Goal: Information Seeking & Learning: Check status

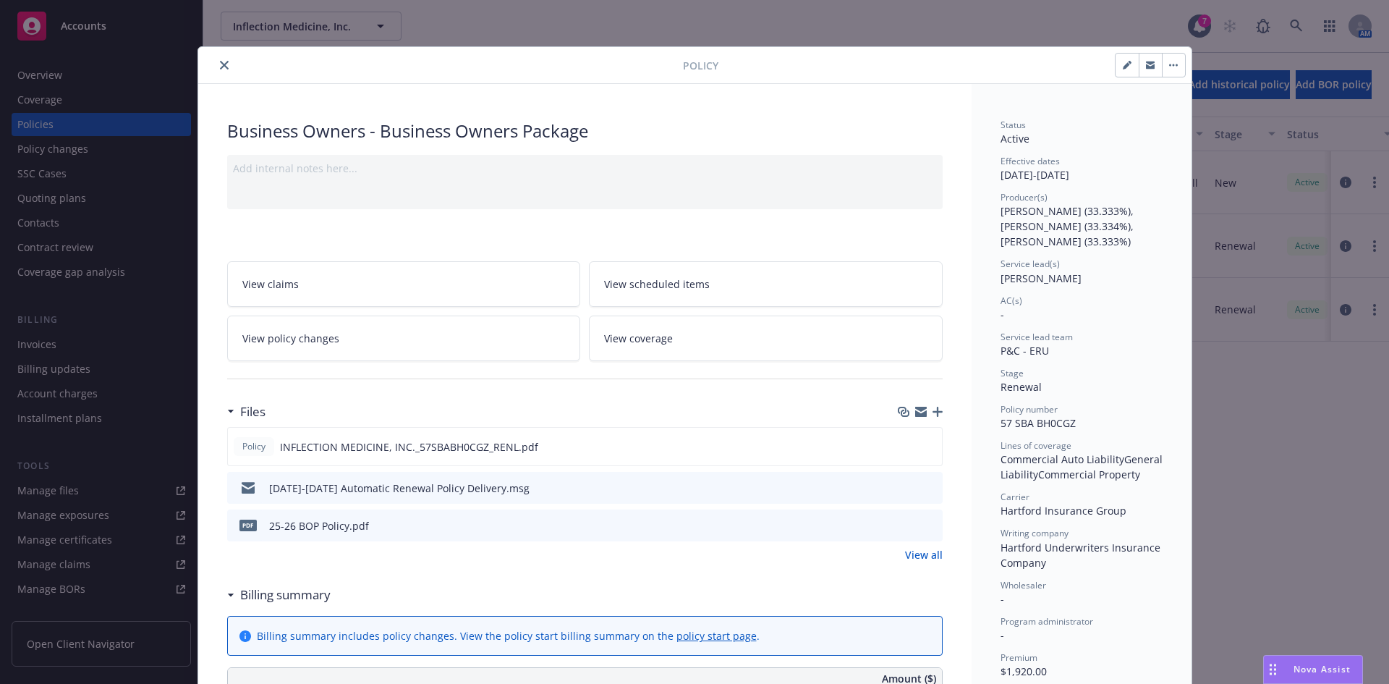
scroll to position [217, 0]
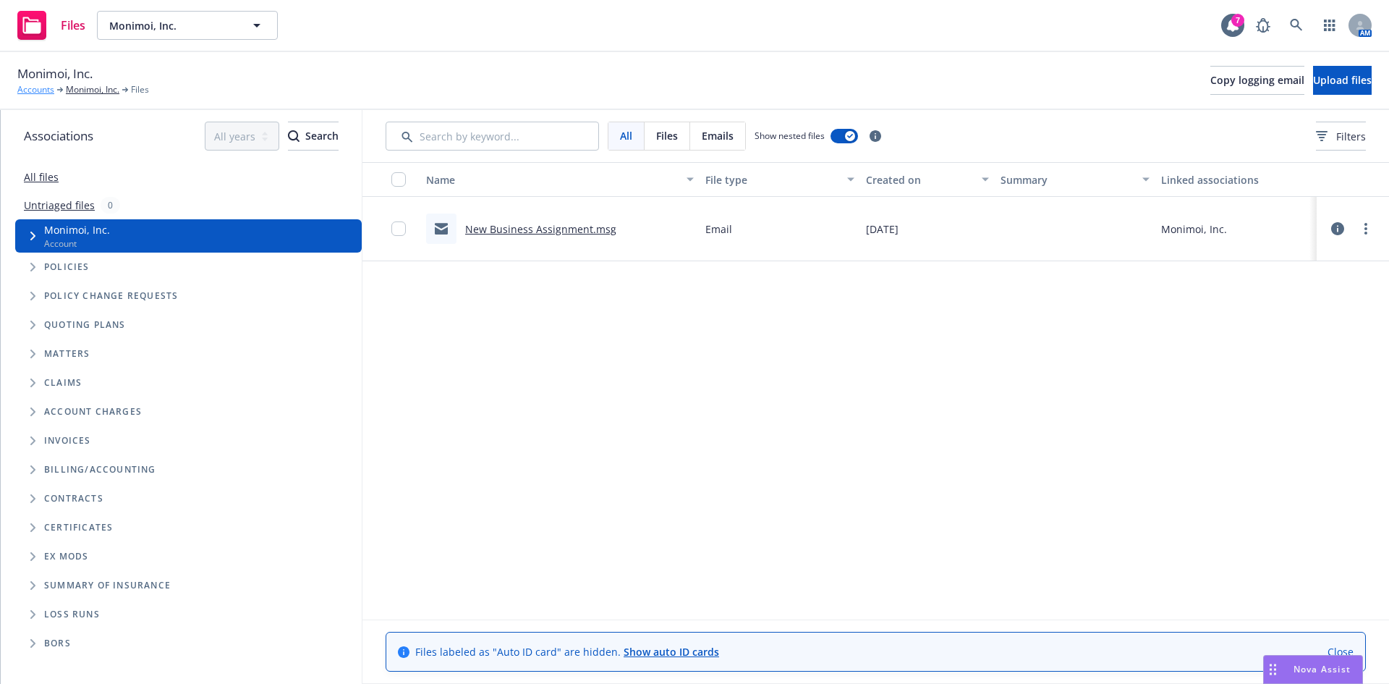
click at [41, 85] on link "Accounts" at bounding box center [35, 89] width 37 height 13
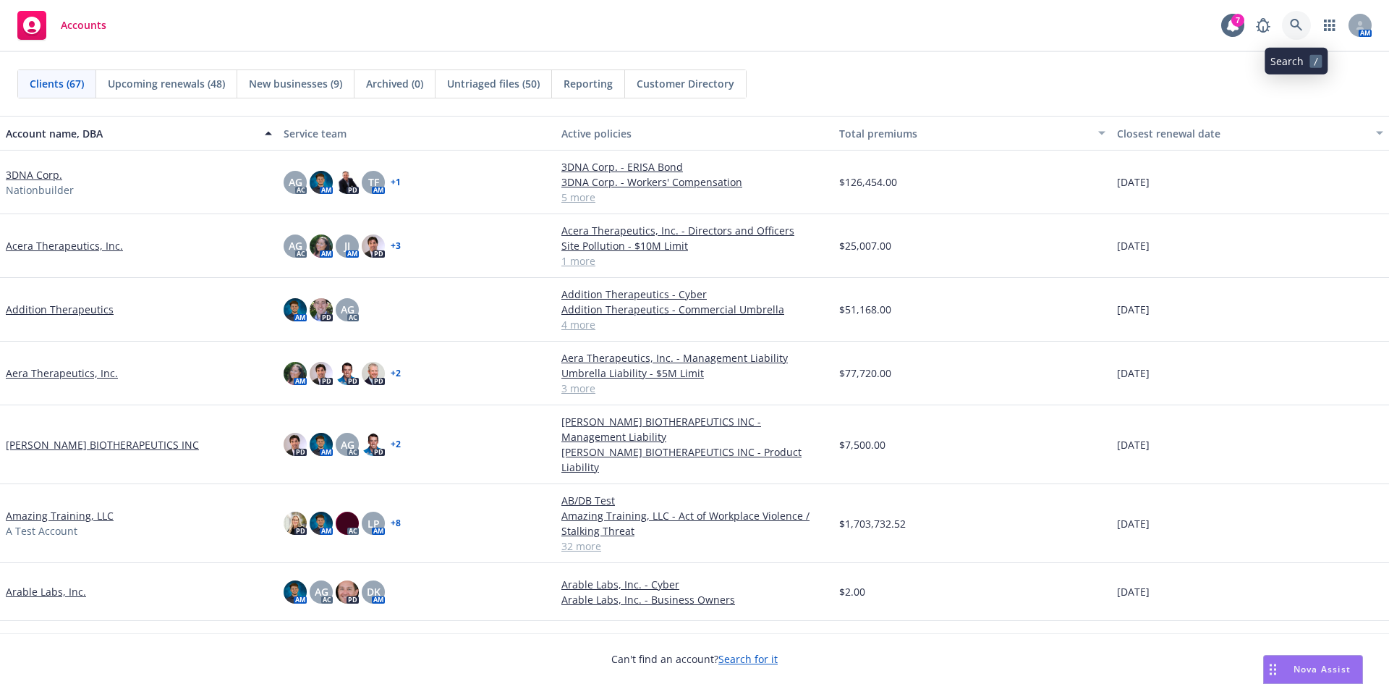
click at [1287, 25] on link at bounding box center [1296, 25] width 29 height 29
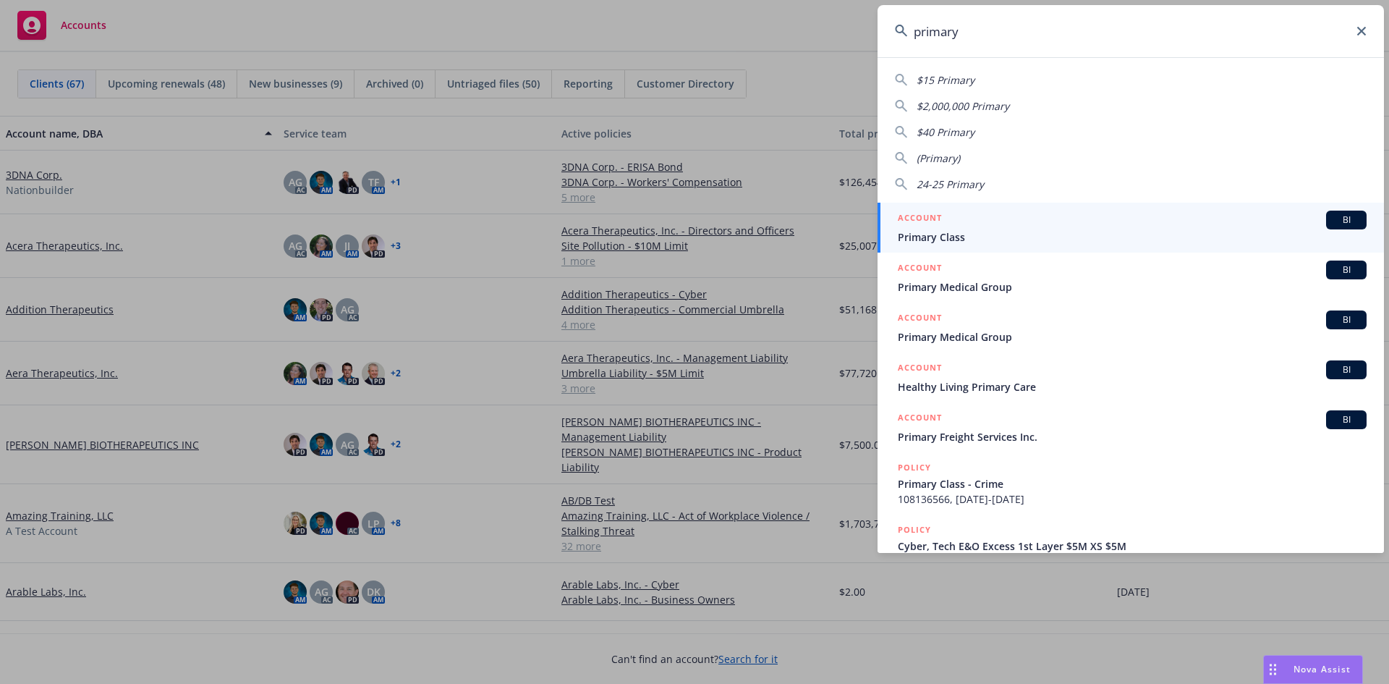
type input "primary"
click at [1041, 224] on div "ACCOUNT BI" at bounding box center [1132, 220] width 469 height 19
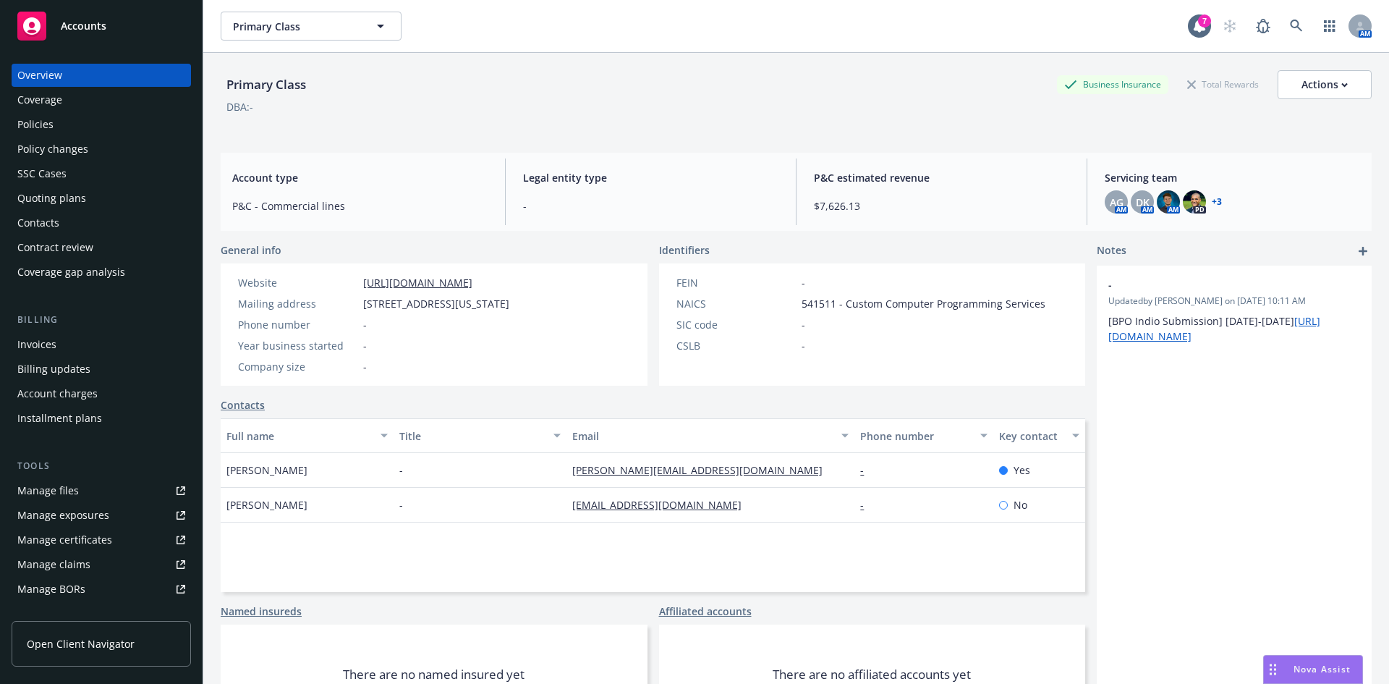
click at [89, 128] on div "Policies" at bounding box center [101, 124] width 168 height 23
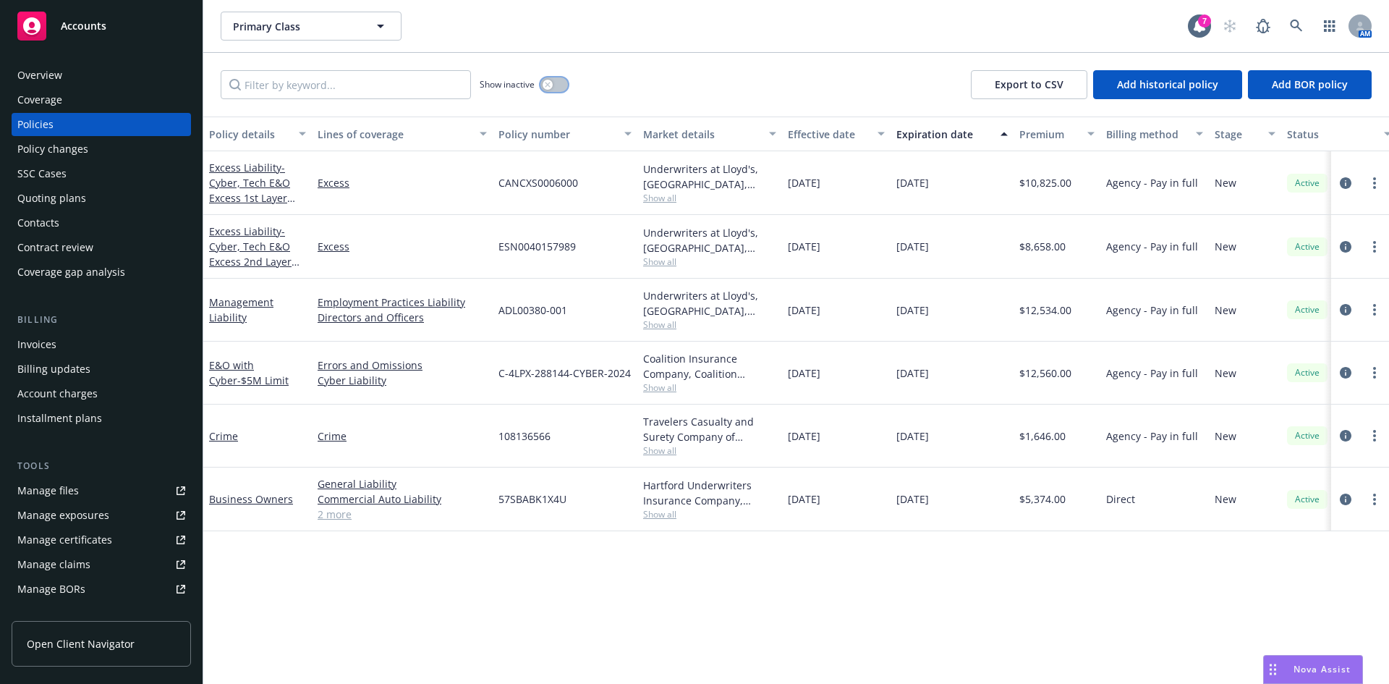
click at [541, 82] on button "button" at bounding box center [554, 84] width 27 height 14
click at [551, 82] on button "button" at bounding box center [554, 84] width 27 height 14
click at [80, 78] on div "Overview" at bounding box center [101, 75] width 168 height 23
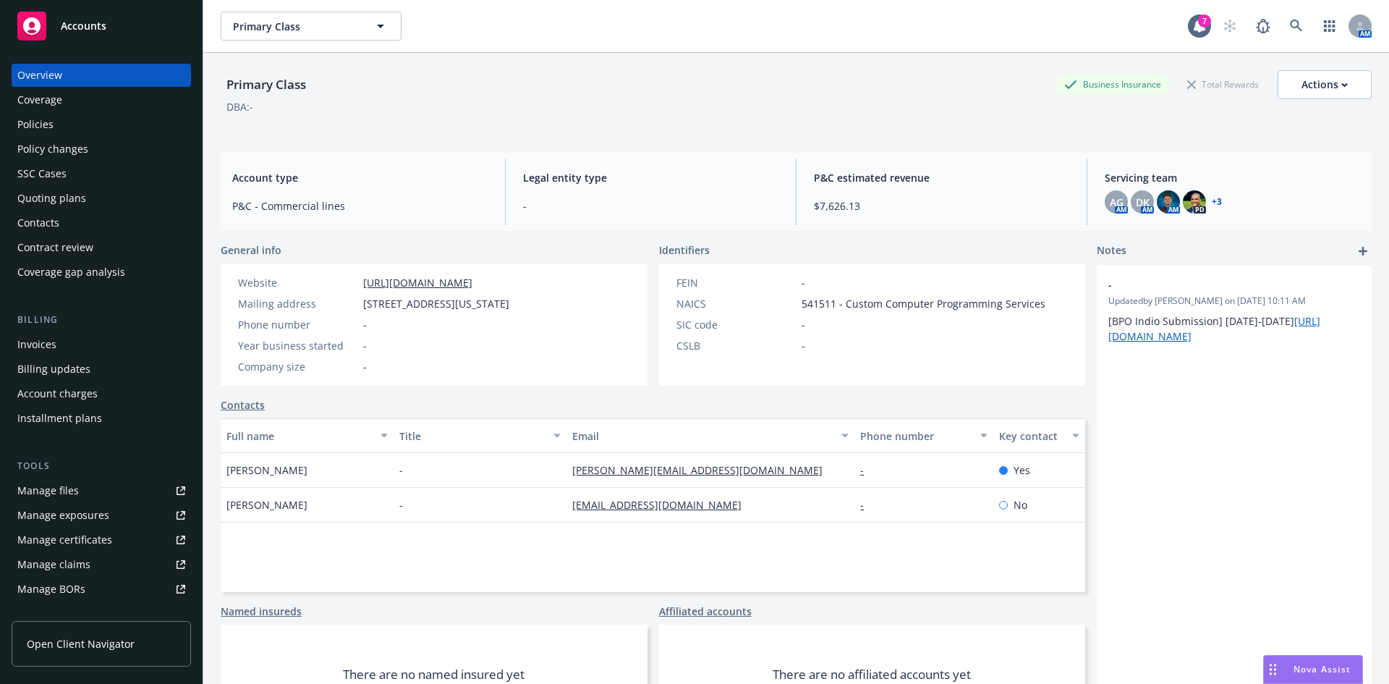
click at [1212, 205] on link "+ 3" at bounding box center [1217, 202] width 10 height 9
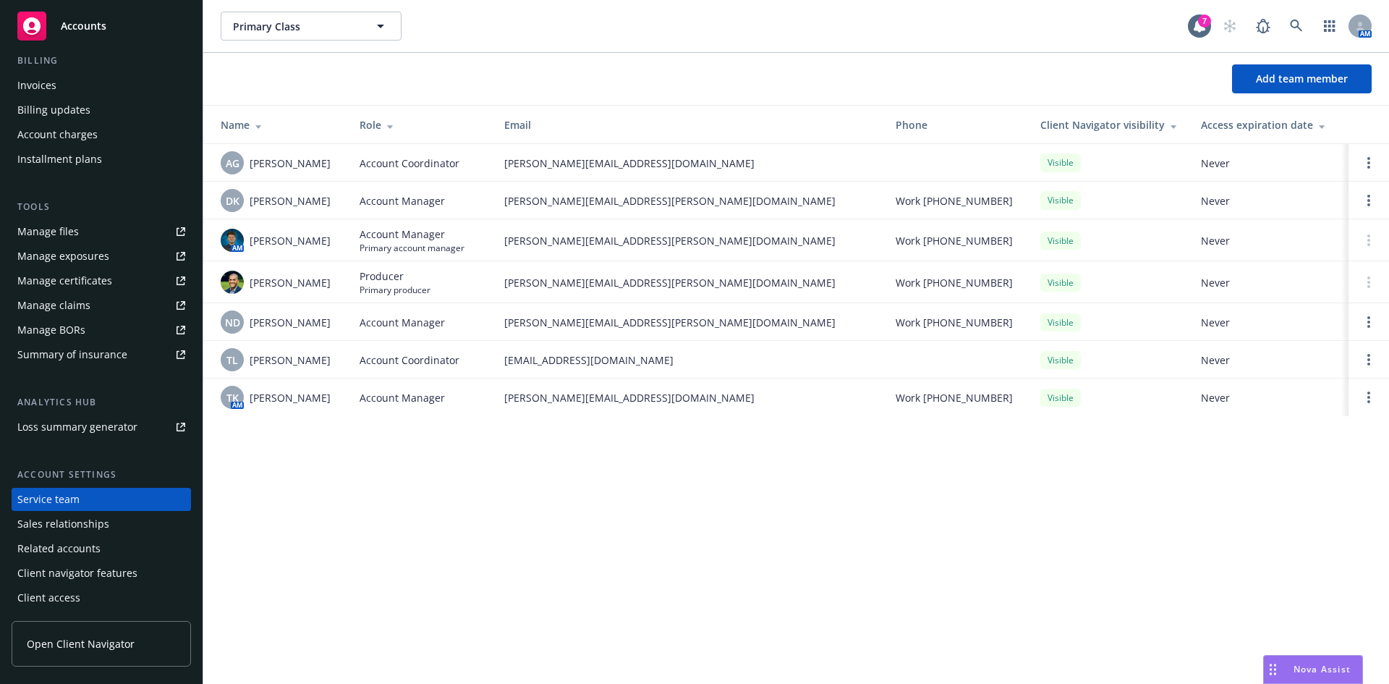
scroll to position [114, 0]
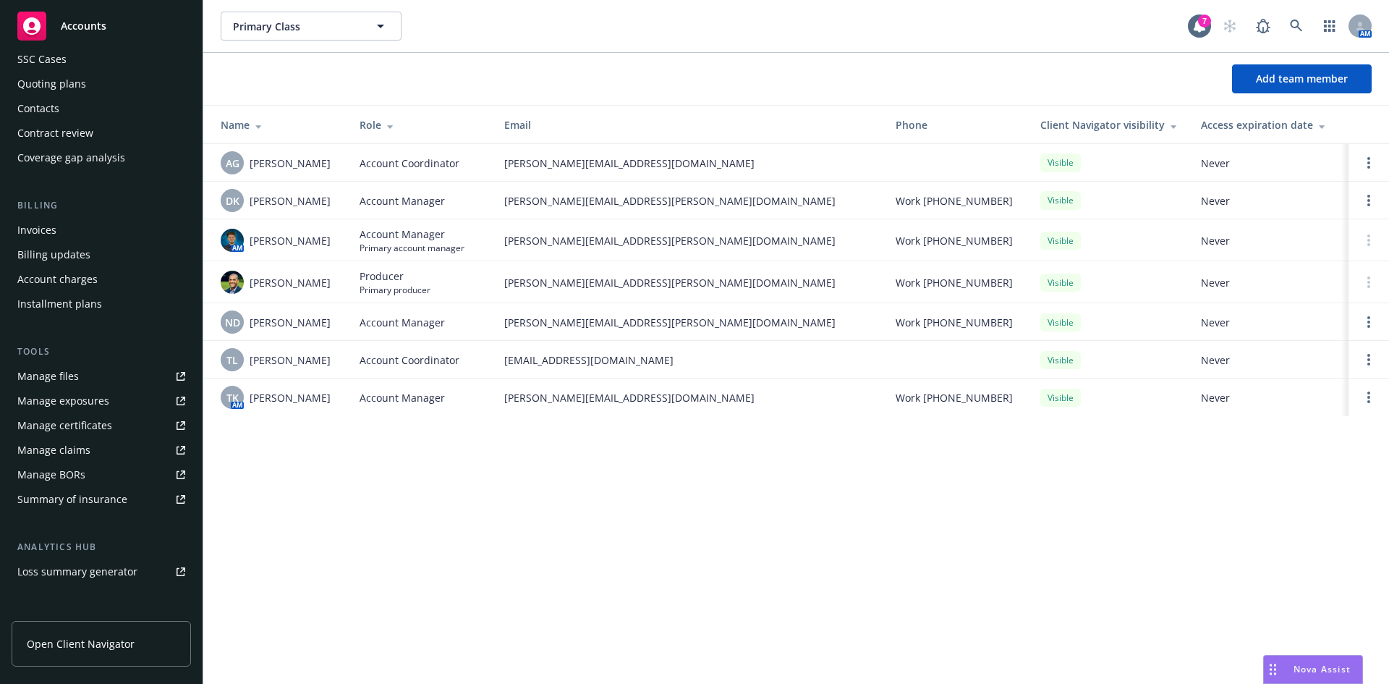
click at [102, 89] on div "Quoting plans" at bounding box center [101, 83] width 168 height 23
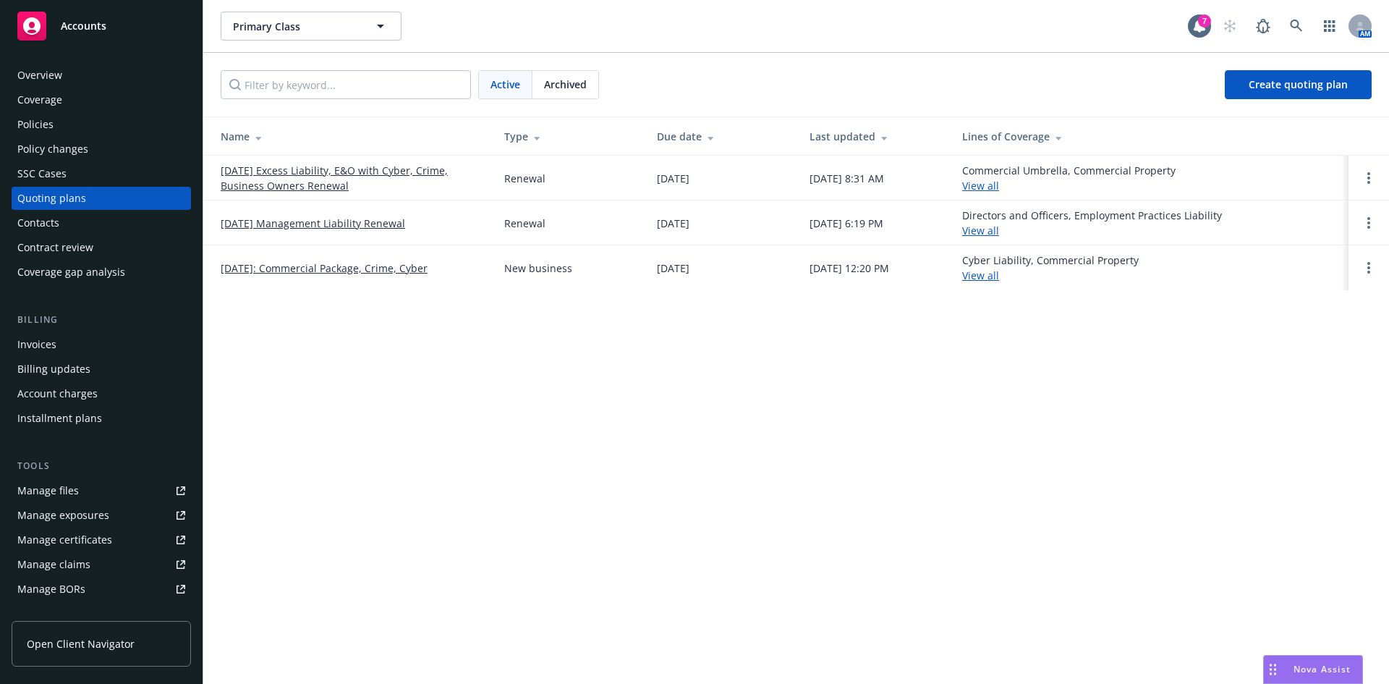
click at [97, 133] on div "Policies" at bounding box center [101, 124] width 168 height 23
